Goal: Task Accomplishment & Management: Manage account settings

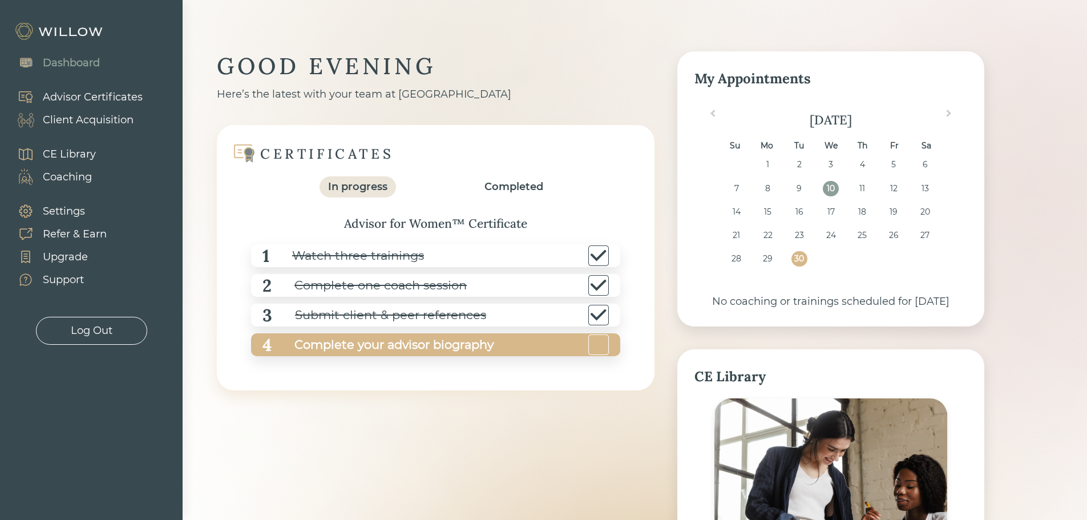
click at [440, 342] on div "Complete your advisor biography" at bounding box center [383, 345] width 222 height 26
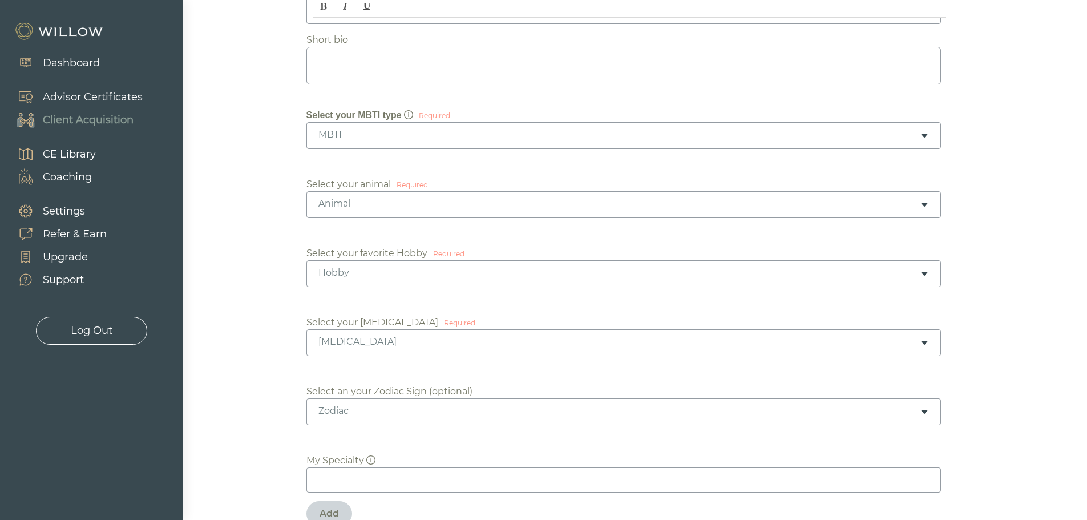
scroll to position [272, 0]
